Goal: Task Accomplishment & Management: Manage account settings

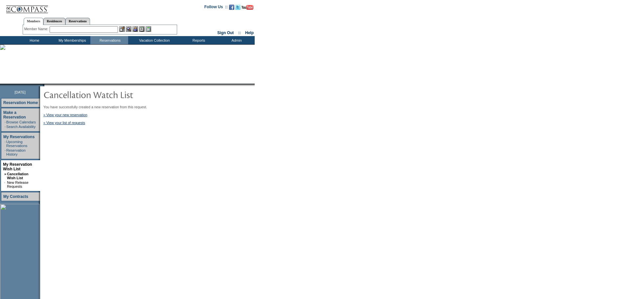
click at [105, 30] on input "text" at bounding box center [84, 29] width 68 height 7
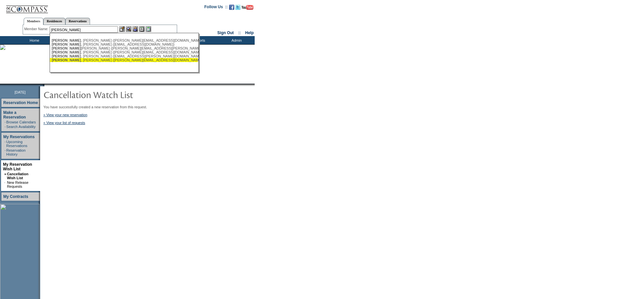
click at [82, 61] on div "[PERSON_NAME] ([PERSON_NAME][EMAIL_ADDRESS][DOMAIN_NAME])" at bounding box center [124, 60] width 145 height 4
type input "[PERSON_NAME] ([PERSON_NAME][EMAIL_ADDRESS][DOMAIN_NAME])"
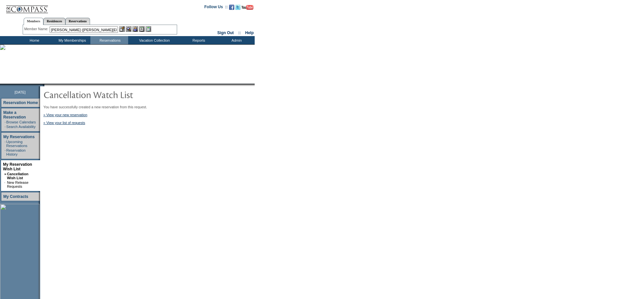
click at [137, 30] on img at bounding box center [135, 29] width 6 height 6
click at [130, 29] on img at bounding box center [129, 29] width 6 height 6
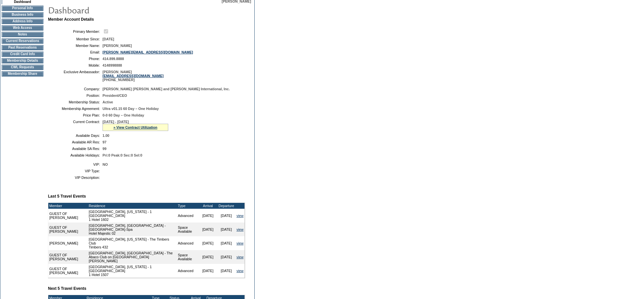
scroll to position [197, 0]
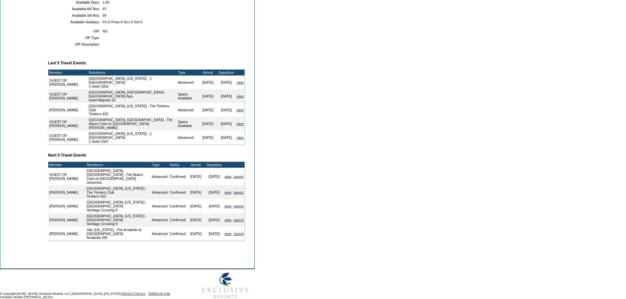
click at [355, 119] on form "Follow Us ::" at bounding box center [313, 52] width 626 height 499
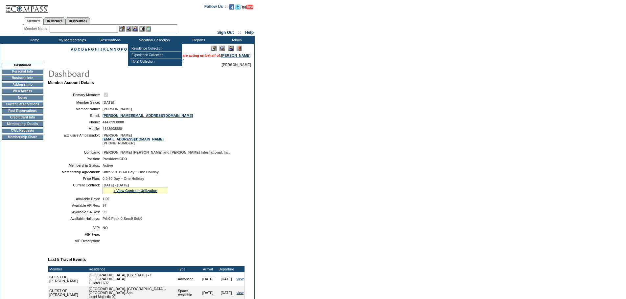
scroll to position [0, 0]
click at [102, 29] on input "text" at bounding box center [84, 29] width 68 height 7
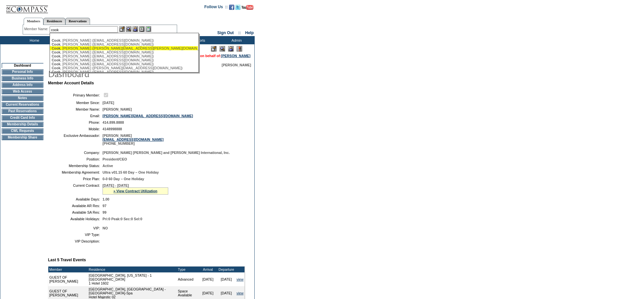
click at [74, 49] on div "Cook , Bryan (bryan.cook@centralbank.net)" at bounding box center [124, 48] width 145 height 4
type input "Cook, Bryan (bryan.cook@centralbank.net)"
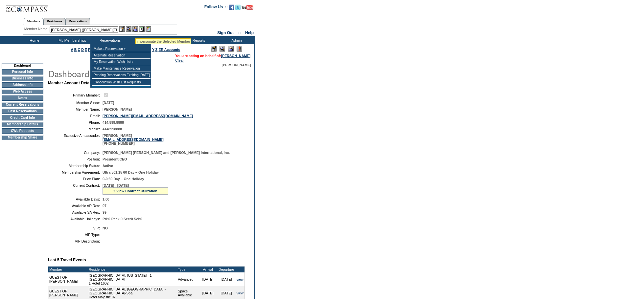
click at [136, 29] on img at bounding box center [135, 29] width 6 height 6
click at [131, 29] on img at bounding box center [129, 29] width 6 height 6
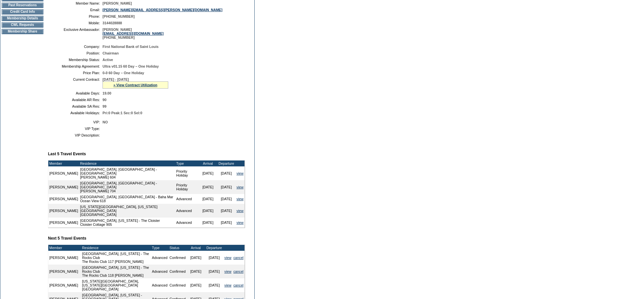
scroll to position [66, 0]
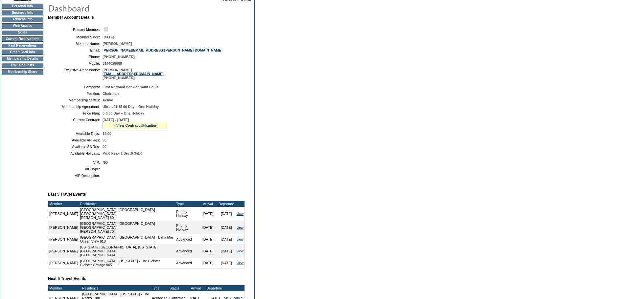
click at [311, 95] on form "Follow Us ::" at bounding box center [313, 177] width 626 height 487
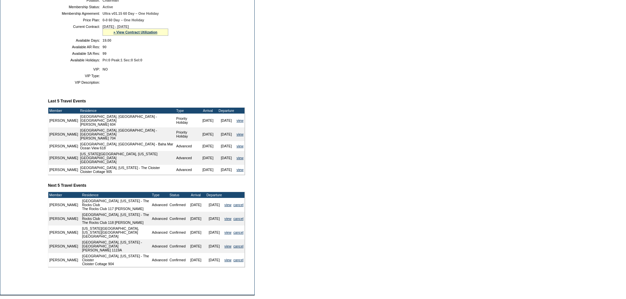
scroll to position [196, 0]
